Goal: Find specific page/section: Find specific page/section

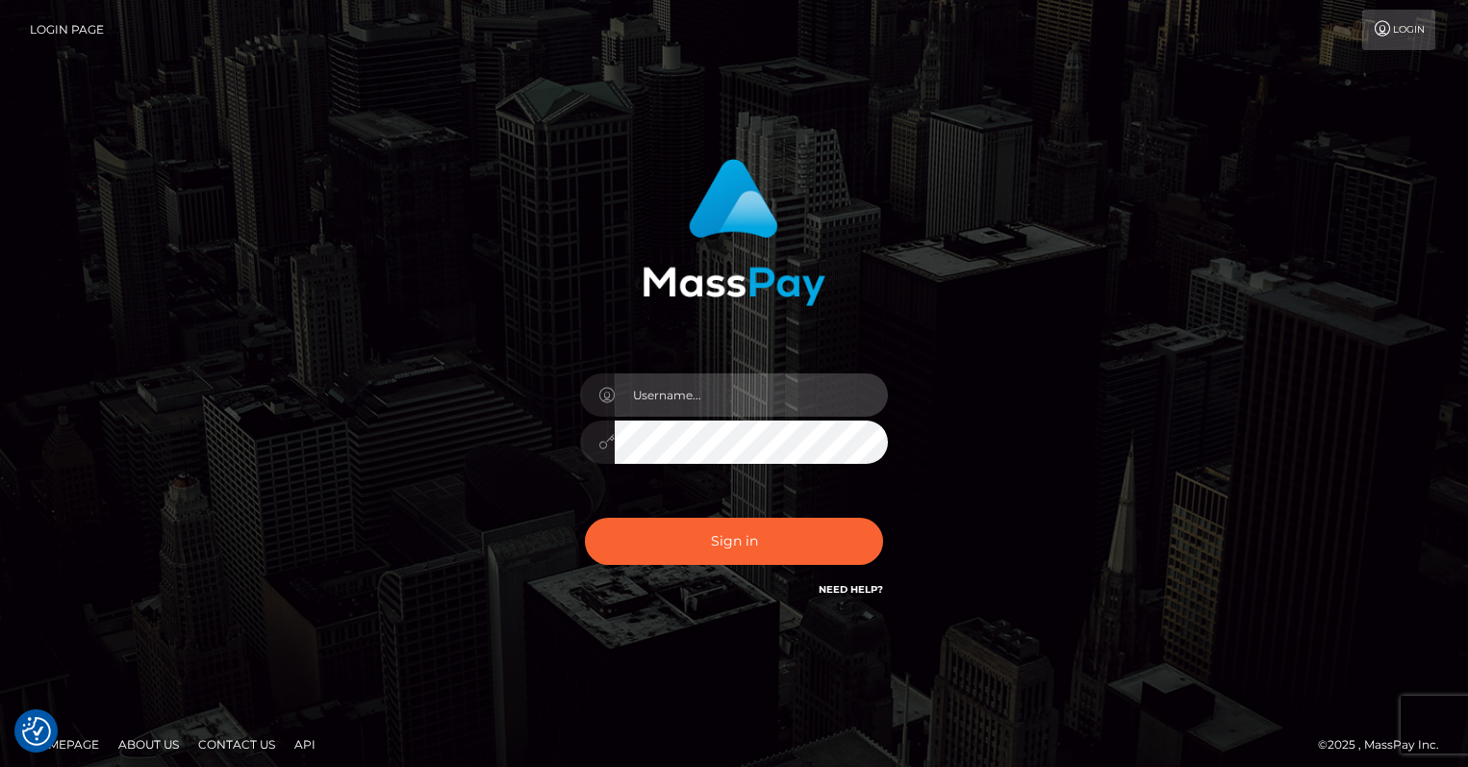
click at [700, 390] on input "text" at bounding box center [751, 394] width 273 height 43
type input "oli.fanvue"
click at [781, 389] on input "text" at bounding box center [751, 394] width 273 height 43
type input "oli.fanvue"
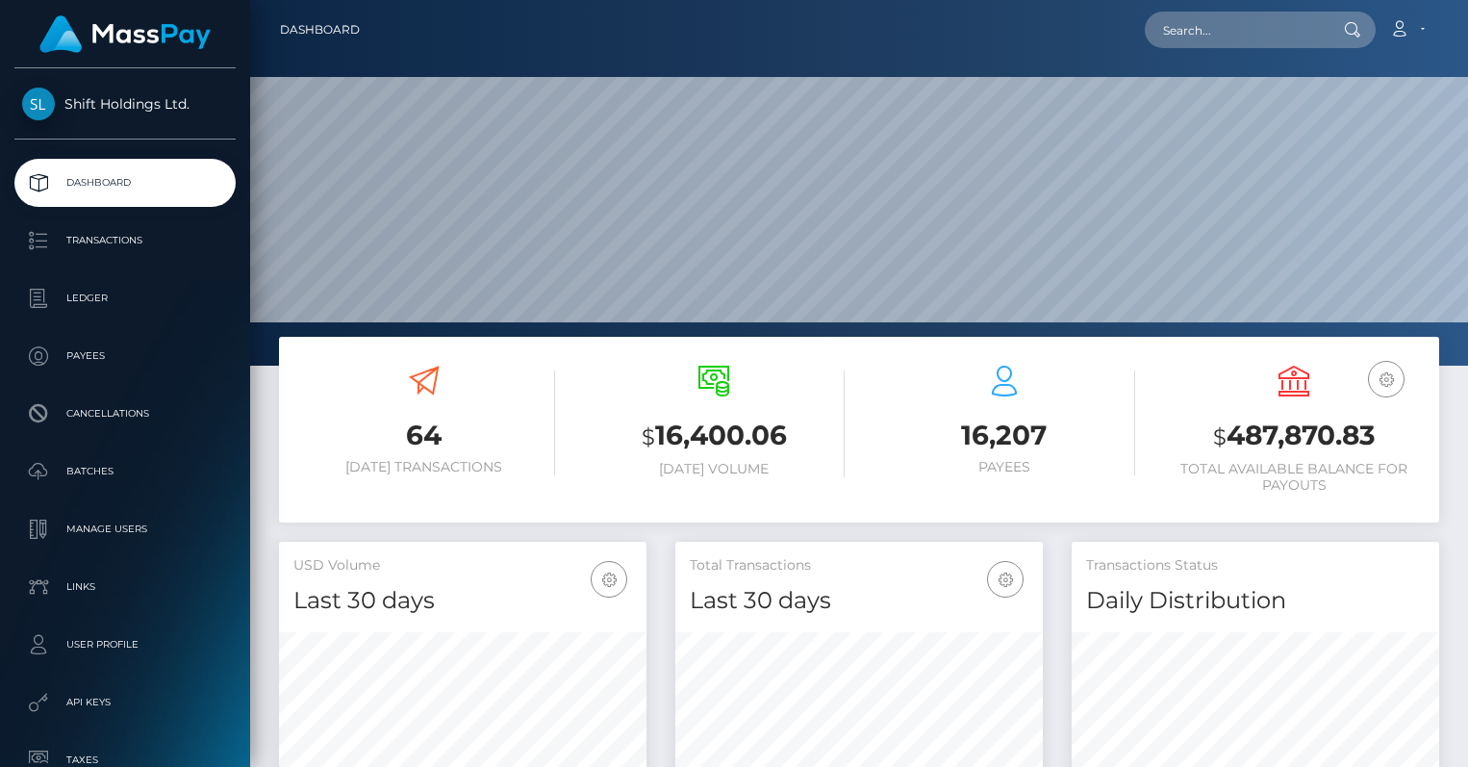
scroll to position [341, 367]
click at [1248, 19] on input "text" at bounding box center [1235, 30] width 181 height 37
paste input "andreyzaremba95@gmail.com"
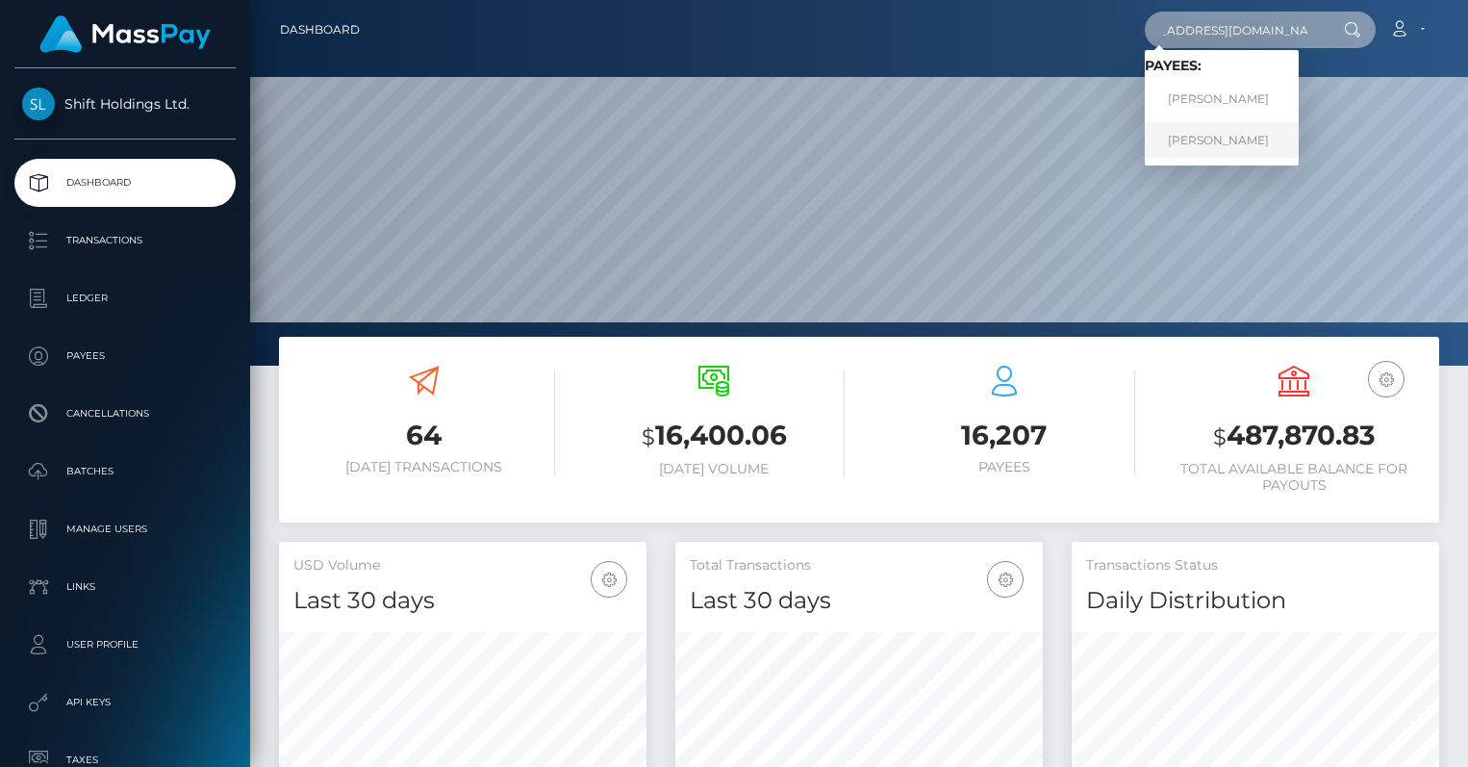
type input "andreyzaremba95@gmail.com"
click at [1224, 131] on link "Andrii Zaremba" at bounding box center [1222, 140] width 154 height 36
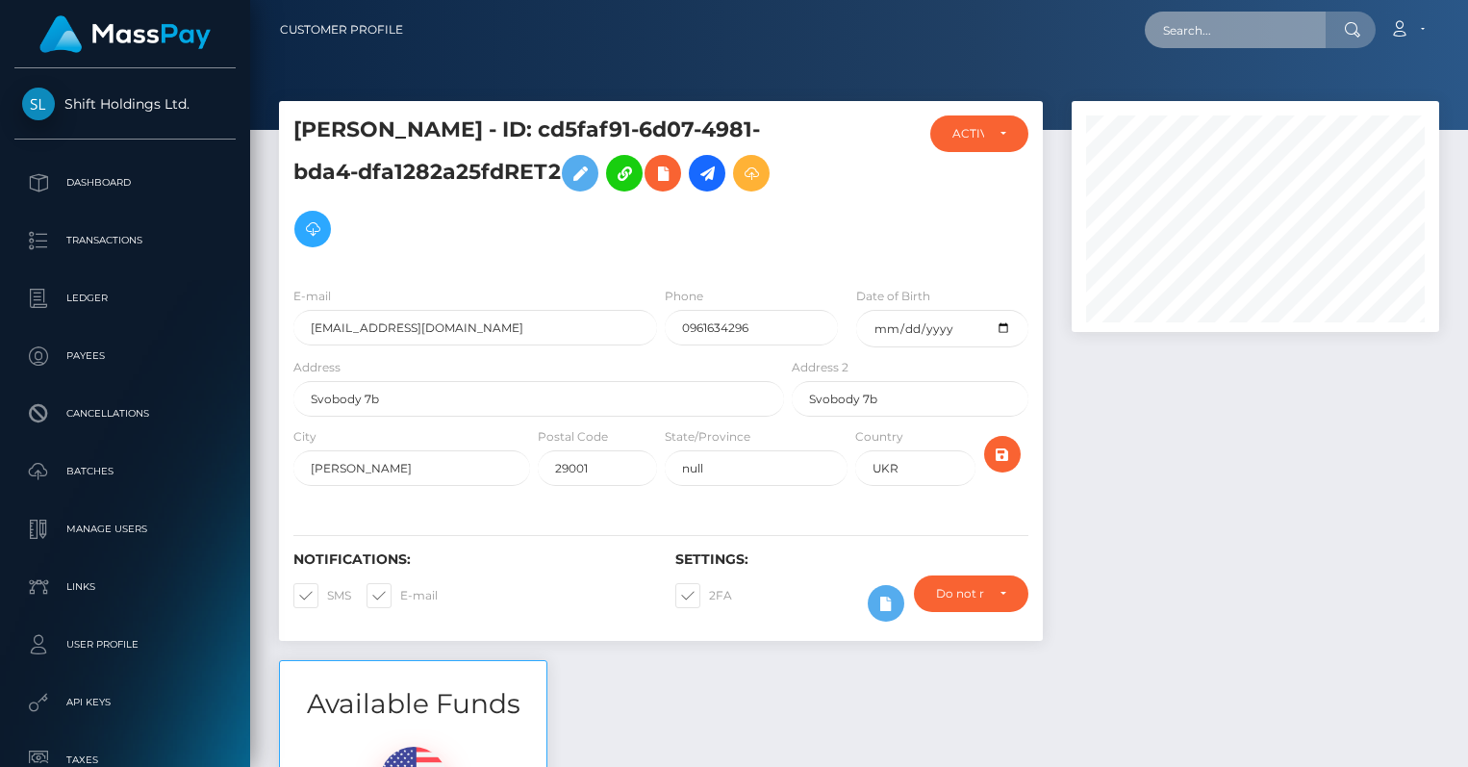
click at [1320, 31] on input "text" at bounding box center [1235, 30] width 181 height 37
paste input "[EMAIL_ADDRESS][DOMAIN_NAME]"
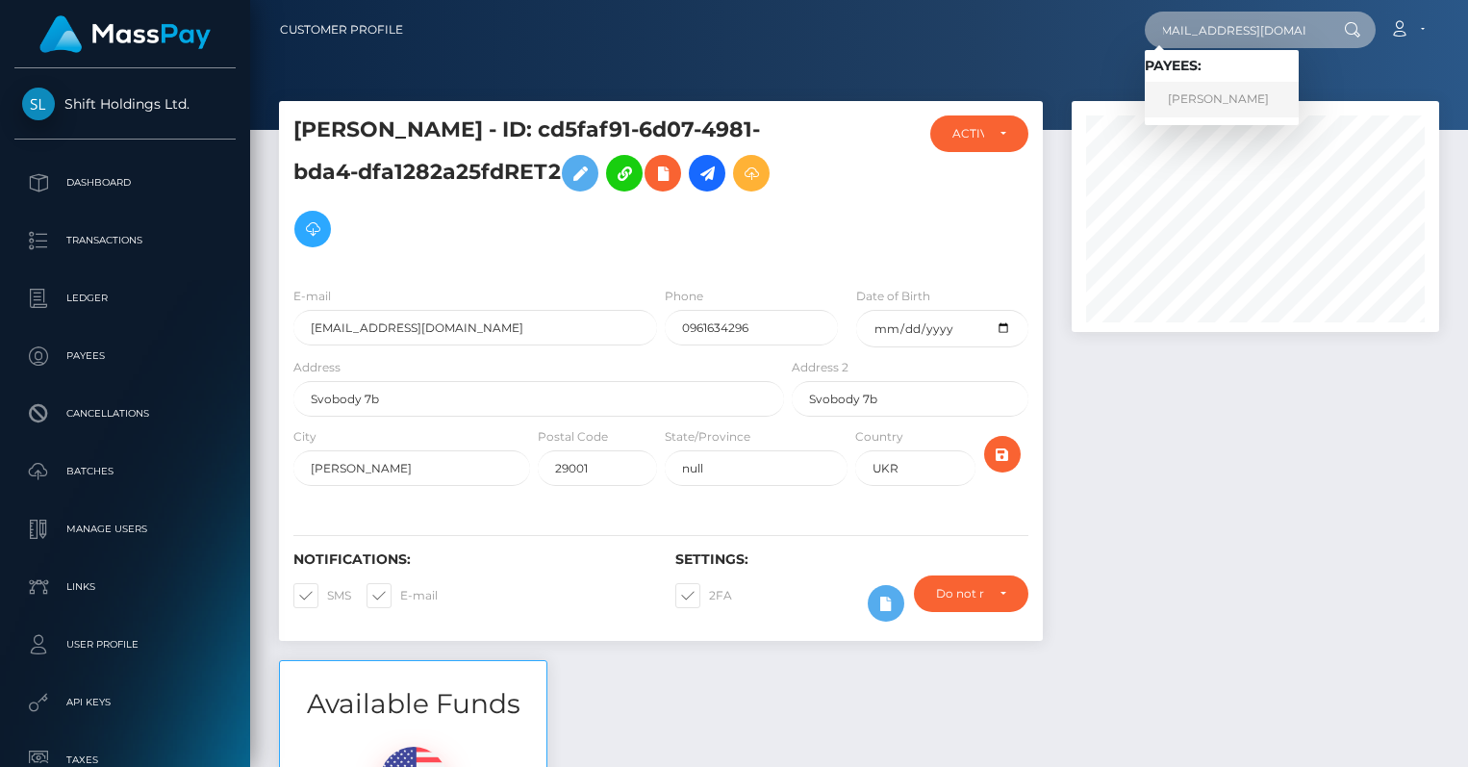
type input "[EMAIL_ADDRESS][DOMAIN_NAME]"
click at [1252, 83] on link "LAURA ANNE ROWE" at bounding box center [1222, 100] width 154 height 36
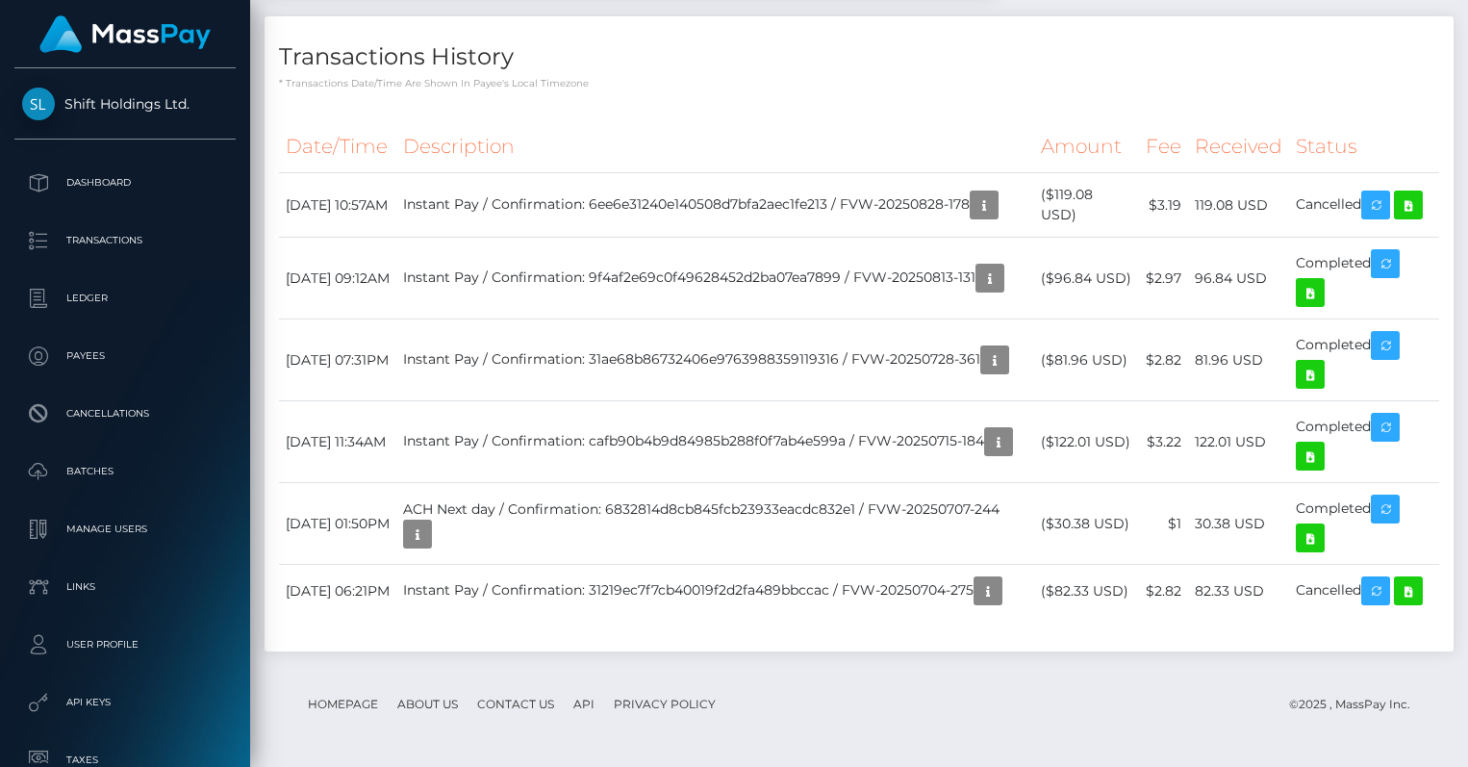
scroll to position [1652, 0]
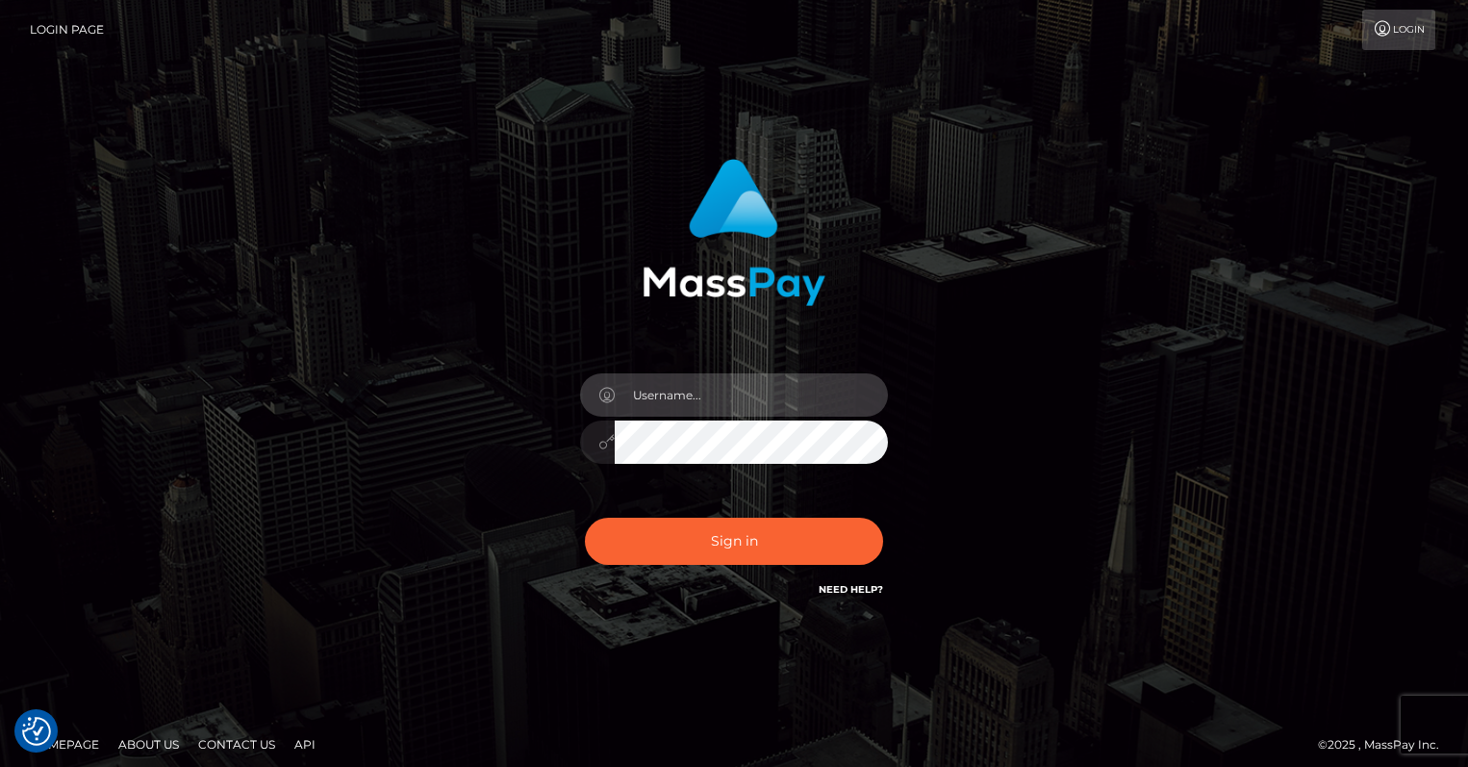
click at [719, 391] on input "text" at bounding box center [751, 394] width 273 height 43
type input "oli.fanvue"
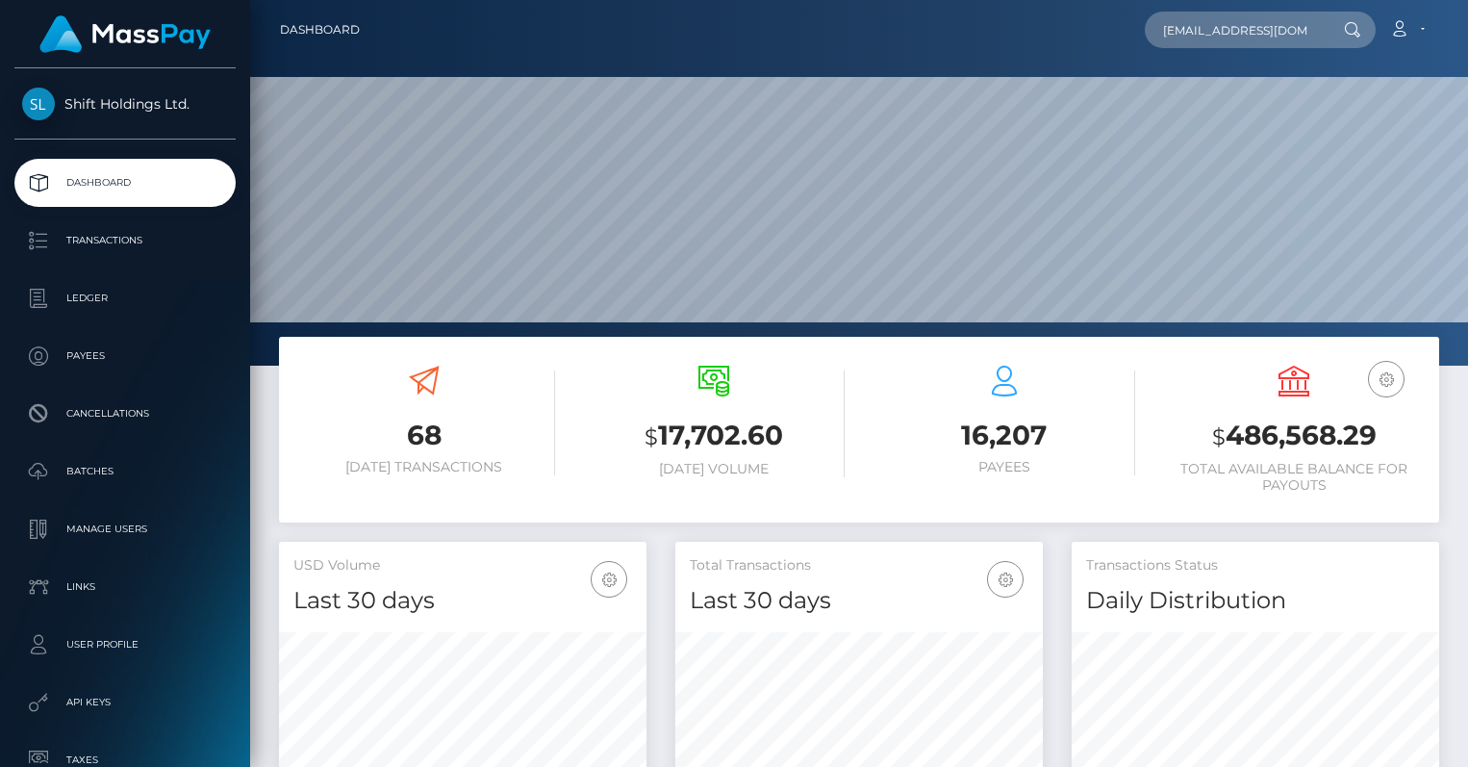
scroll to position [0, 53]
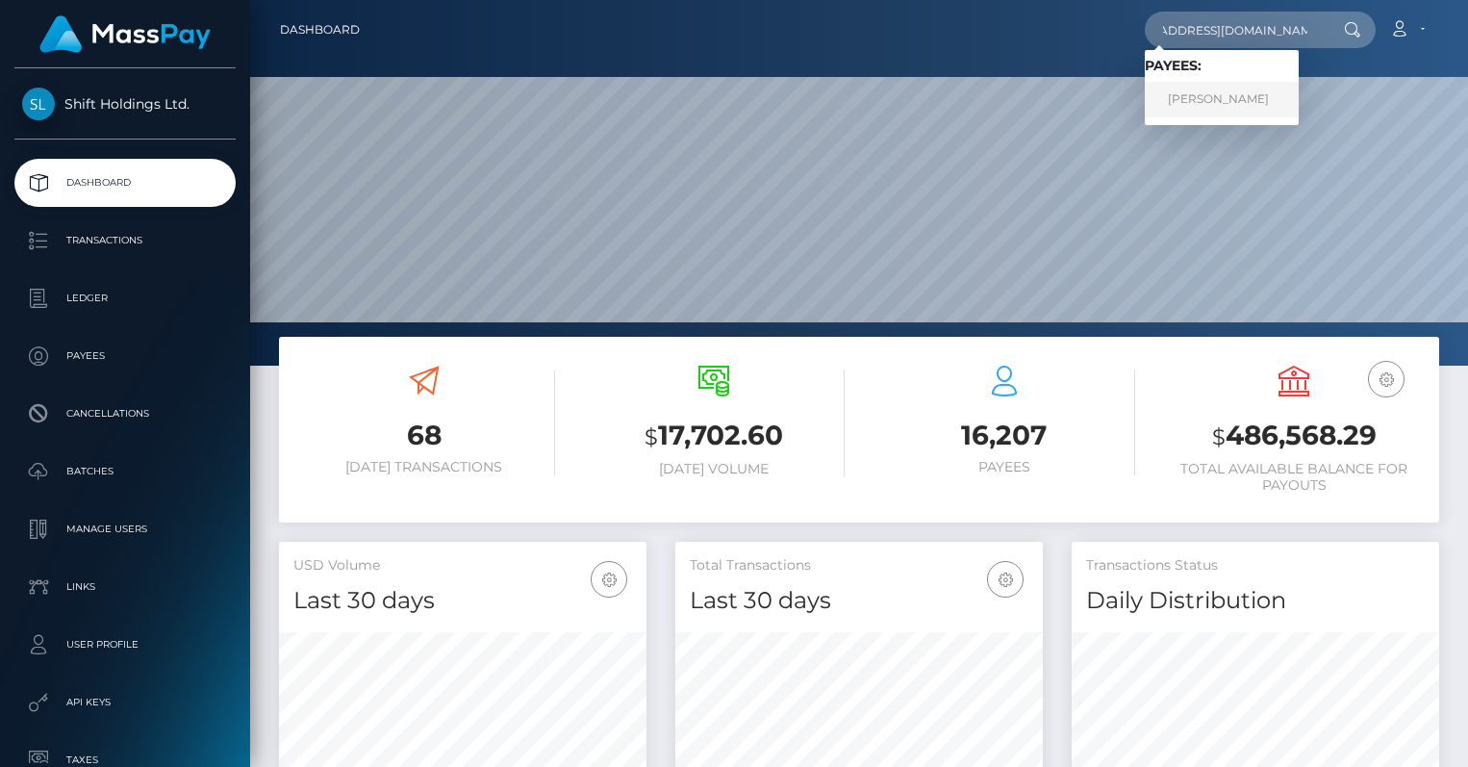
type input "[EMAIL_ADDRESS][DOMAIN_NAME]"
click at [1223, 98] on link "[PERSON_NAME]" at bounding box center [1222, 100] width 154 height 36
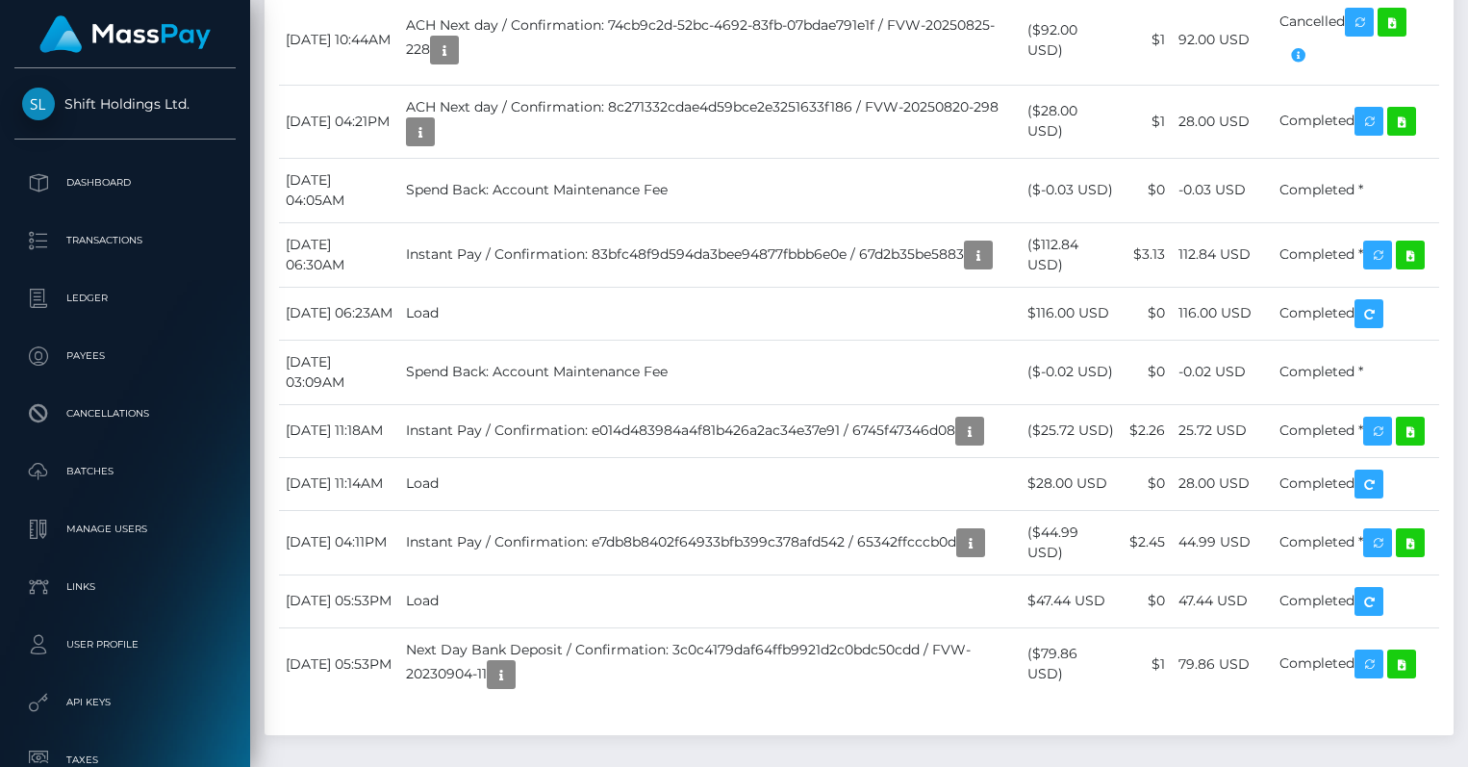
scroll to position [1810, 0]
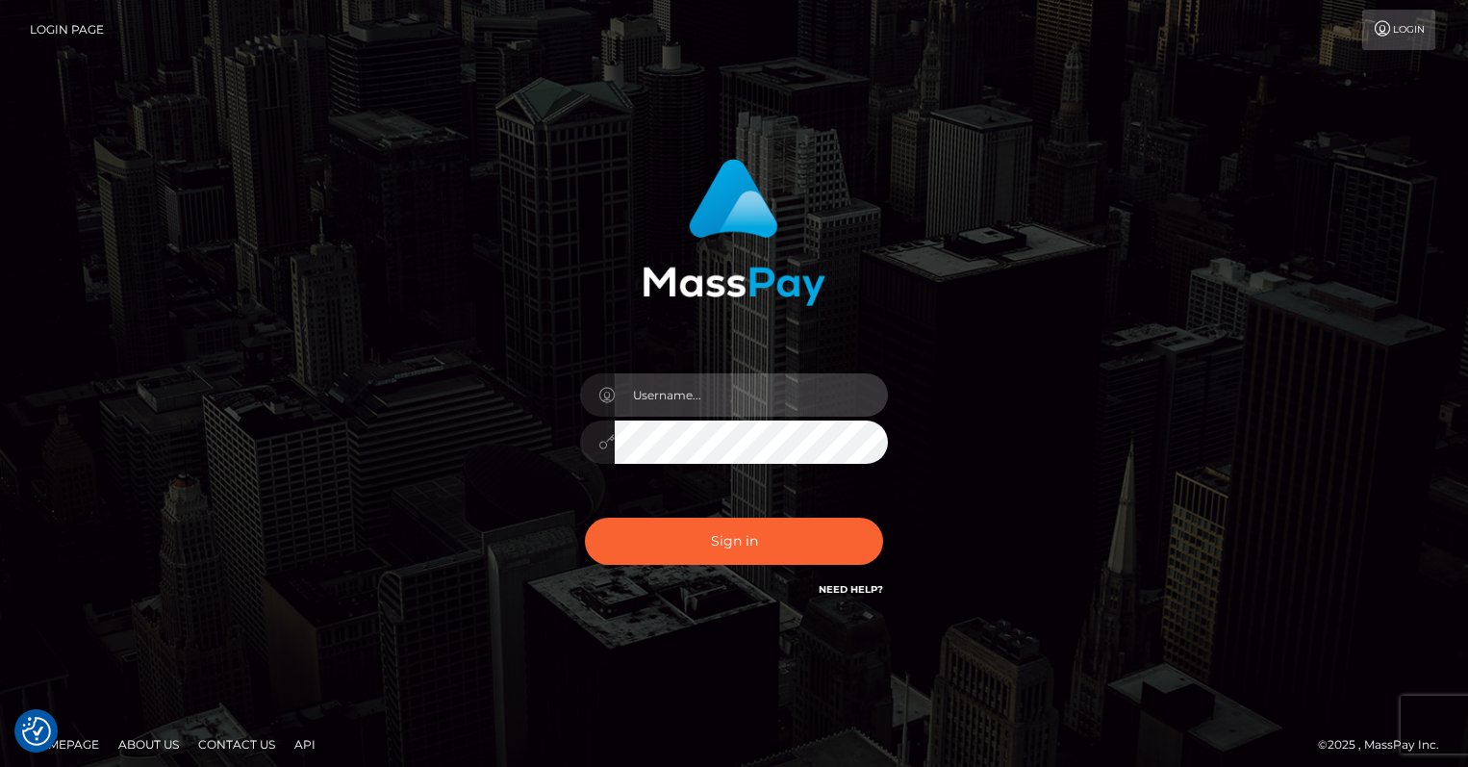
click at [750, 395] on input "text" at bounding box center [751, 394] width 273 height 43
type input "oli.fanvue"
click at [743, 383] on input "text" at bounding box center [751, 394] width 273 height 43
type input "oli.fanvue"
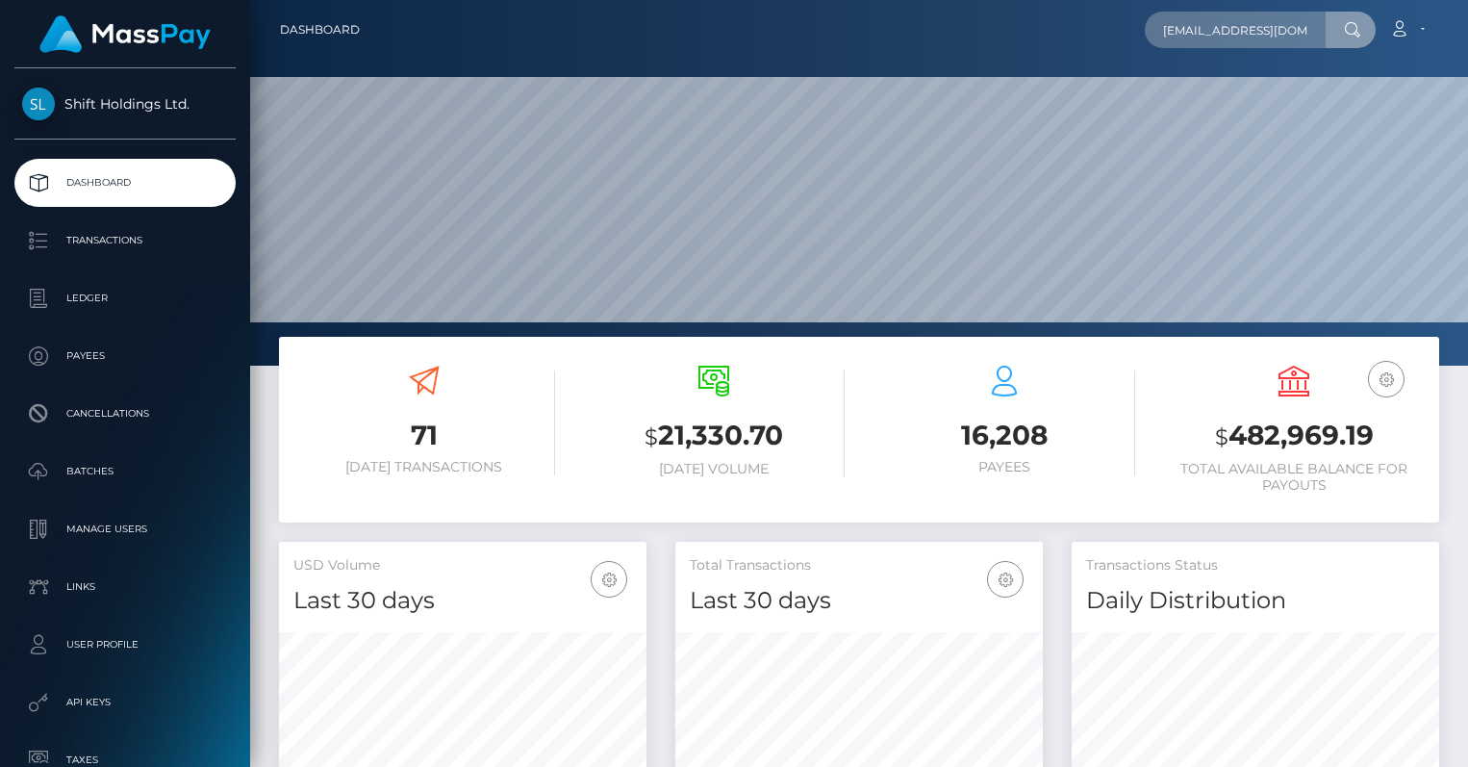
scroll to position [0, 53]
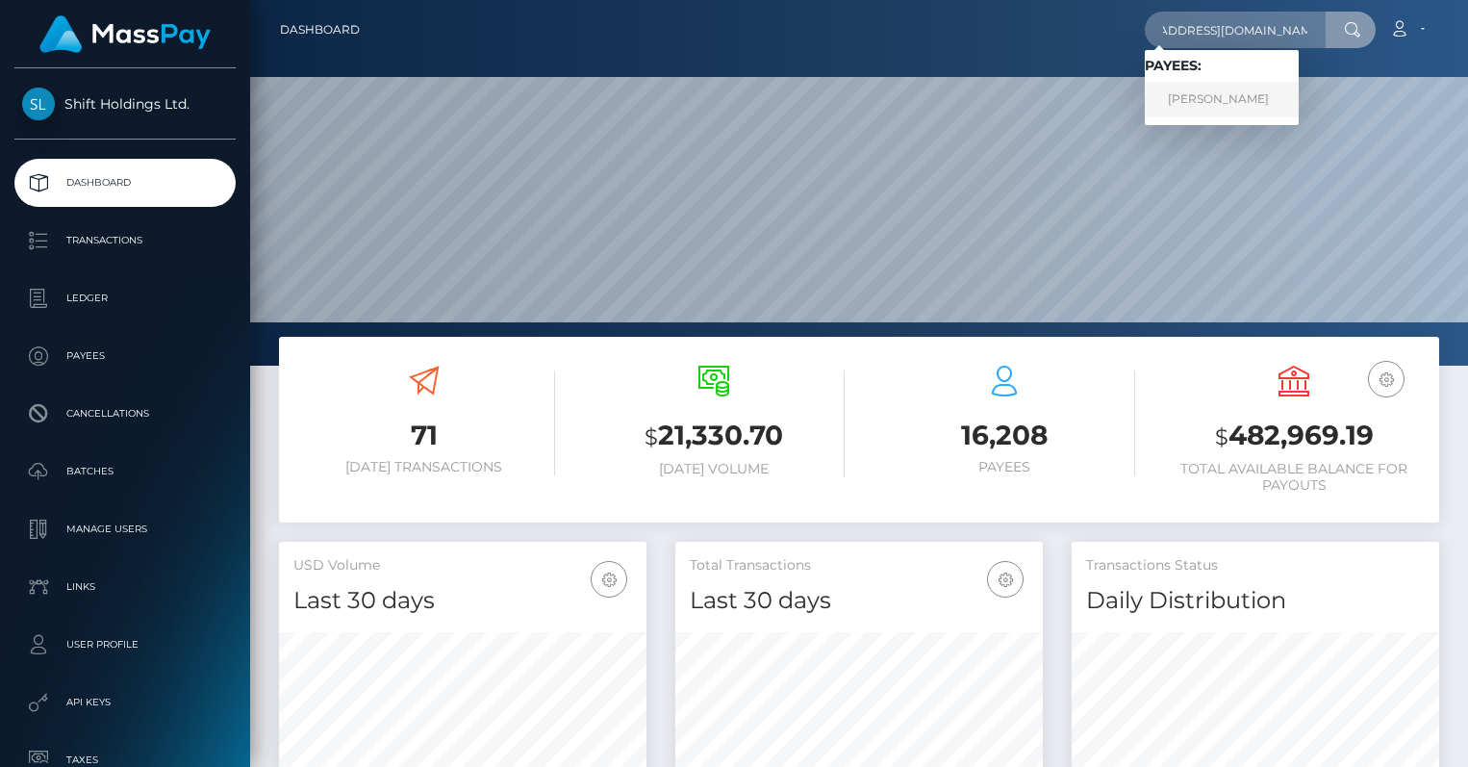
type input "[EMAIL_ADDRESS][DOMAIN_NAME]"
click at [1231, 89] on link "[PERSON_NAME]" at bounding box center [1222, 100] width 154 height 36
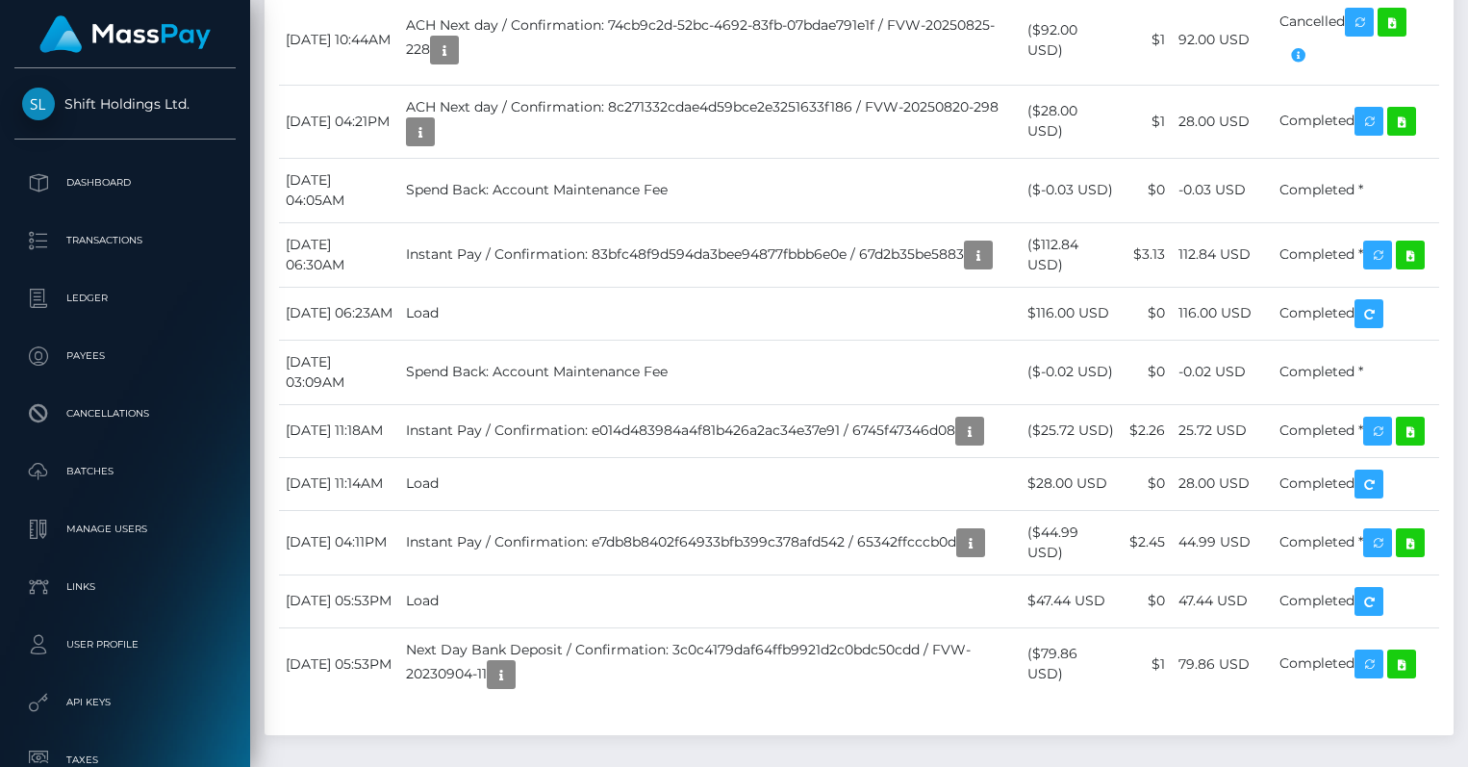
scroll to position [1891, 0]
